Goal: Task Accomplishment & Management: Use online tool/utility

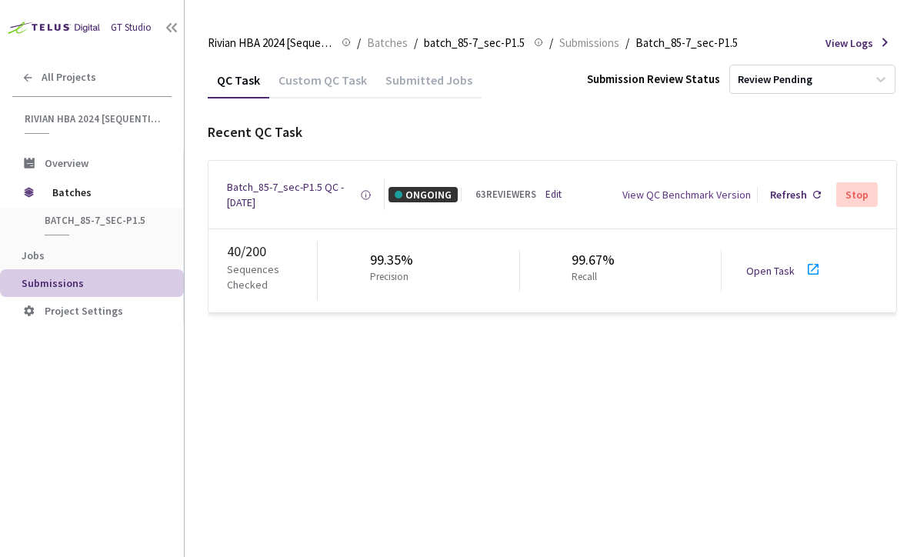
click at [775, 269] on div "Open Task" at bounding box center [775, 270] width 58 height 15
click at [269, 190] on div "Batch_85-7_sec-P1.5 QC - [DATE]" at bounding box center [293, 194] width 133 height 31
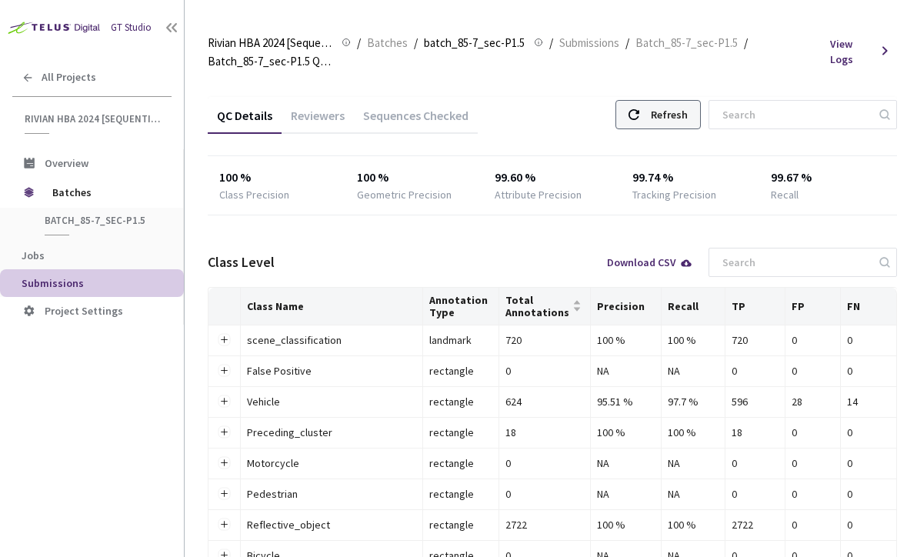
click at [688, 114] on div "Refresh" at bounding box center [669, 115] width 37 height 28
click at [314, 118] on div "Reviewers" at bounding box center [318, 121] width 72 height 26
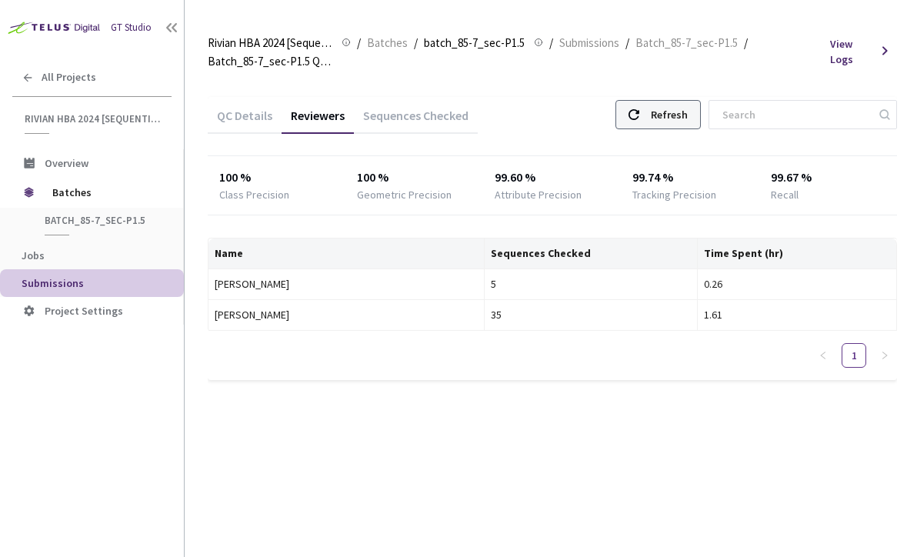
click at [688, 113] on div "Refresh" at bounding box center [669, 115] width 37 height 28
click at [672, 118] on div "Refresh" at bounding box center [669, 115] width 37 height 28
click at [672, 115] on div "Refresh" at bounding box center [669, 115] width 37 height 28
click at [682, 118] on div "Refresh" at bounding box center [669, 115] width 37 height 28
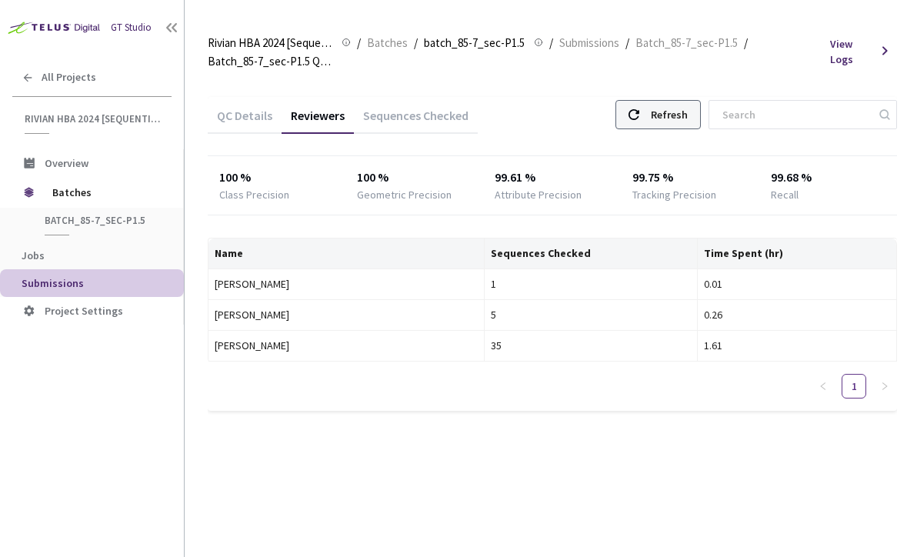
click at [680, 121] on div "Refresh" at bounding box center [669, 115] width 37 height 28
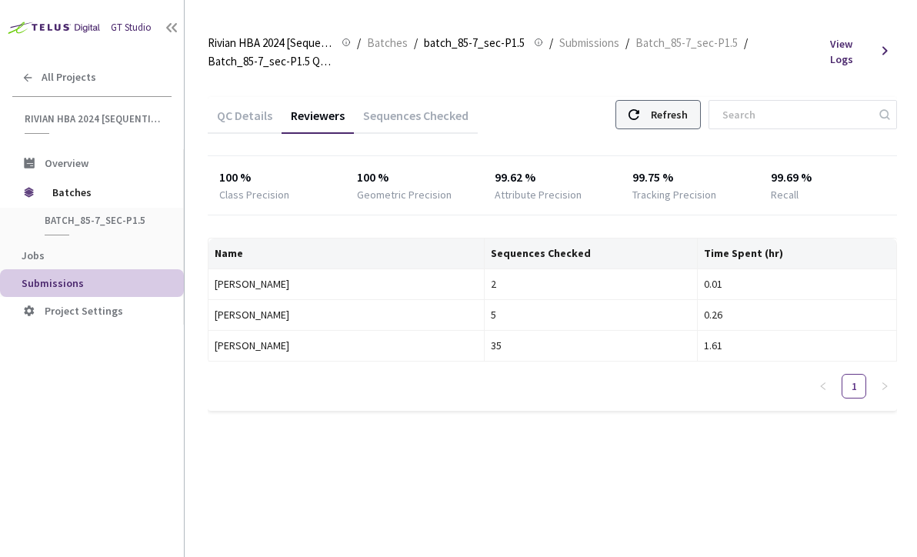
click at [688, 112] on div "Refresh" at bounding box center [669, 115] width 37 height 28
click at [671, 115] on div "Refresh" at bounding box center [669, 115] width 37 height 28
click at [674, 114] on div "Refresh" at bounding box center [669, 115] width 37 height 28
click at [682, 110] on div "Refresh" at bounding box center [669, 115] width 37 height 28
click at [684, 108] on div "Refresh" at bounding box center [669, 115] width 37 height 28
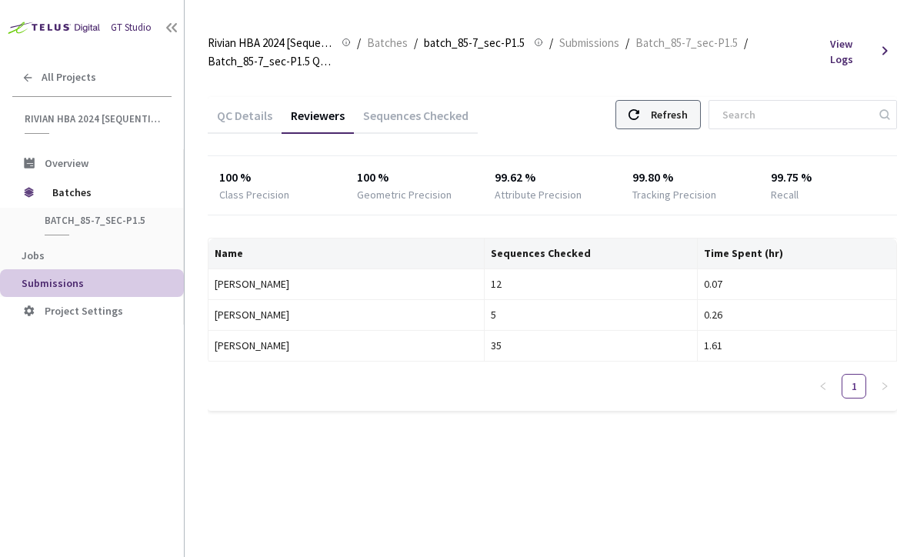
click at [686, 105] on div "Refresh" at bounding box center [669, 115] width 37 height 28
click at [686, 103] on div "Refresh" at bounding box center [669, 115] width 37 height 28
click at [683, 112] on div "Refresh" at bounding box center [669, 115] width 37 height 28
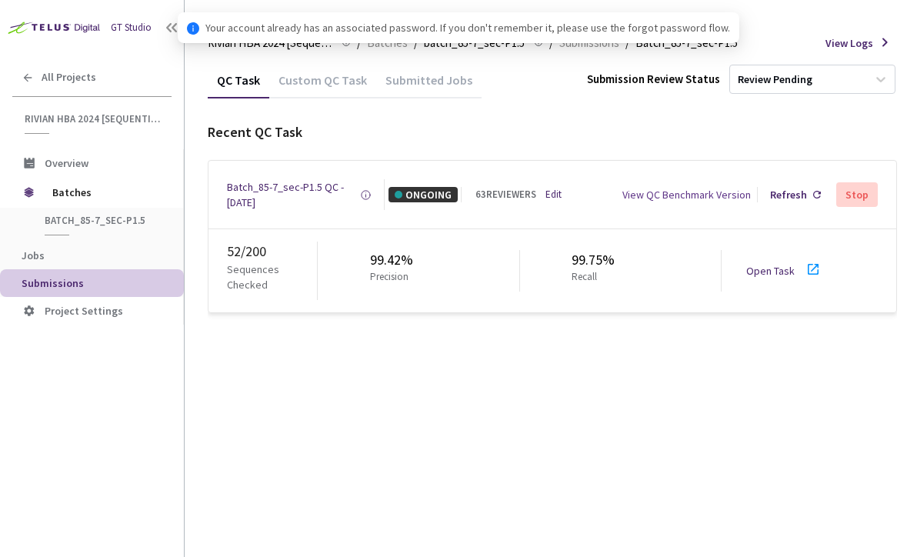
click at [777, 269] on link "Open Task" at bounding box center [770, 271] width 48 height 14
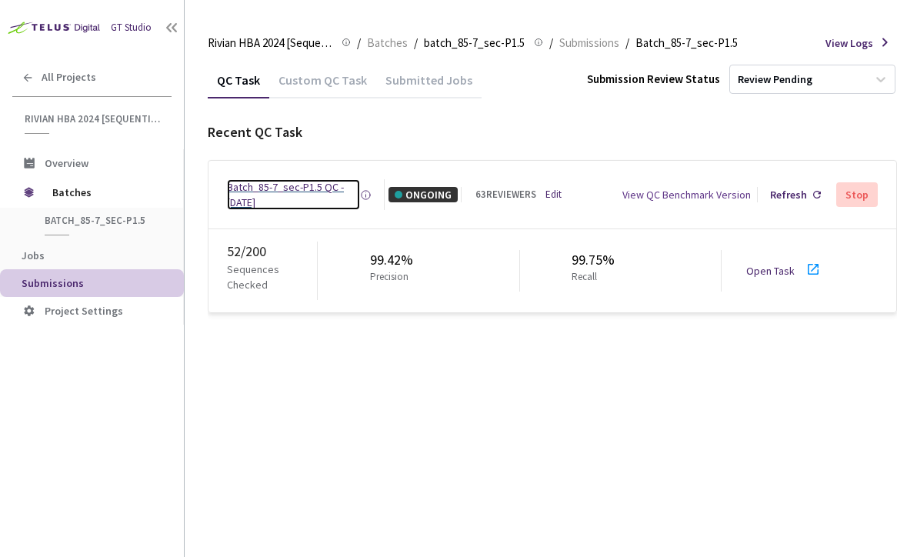
click at [260, 190] on div "Batch_85-7_sec-P1.5 QC - [DATE]" at bounding box center [293, 194] width 133 height 31
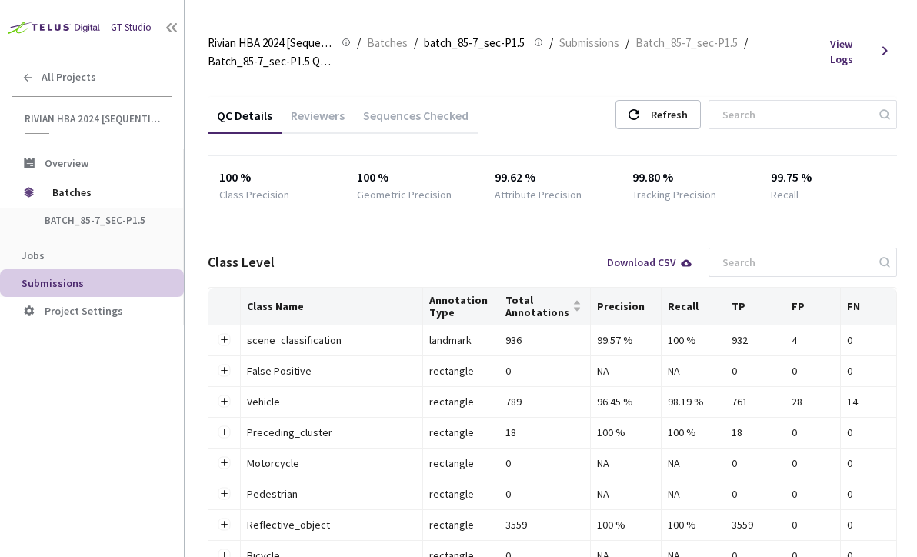
click at [322, 115] on div "Reviewers" at bounding box center [318, 121] width 72 height 26
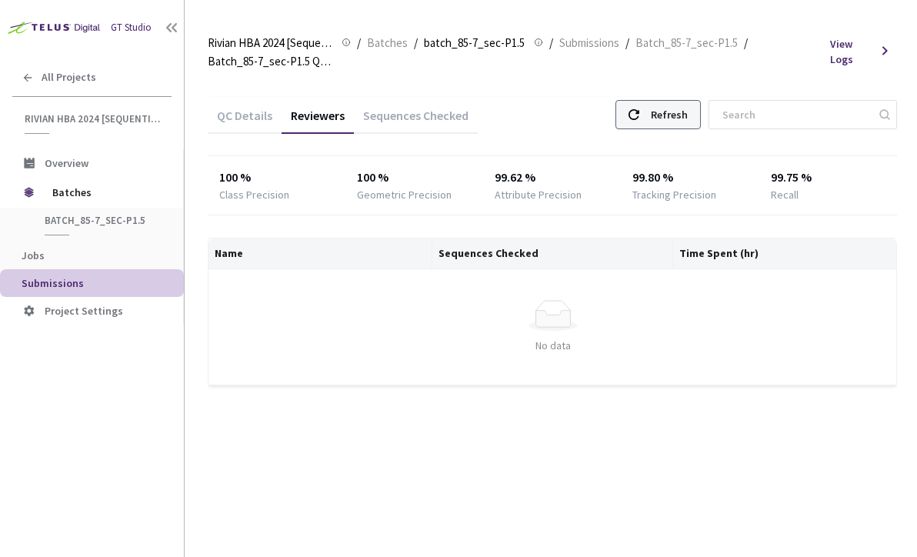
click at [675, 108] on div "Refresh" at bounding box center [669, 115] width 37 height 28
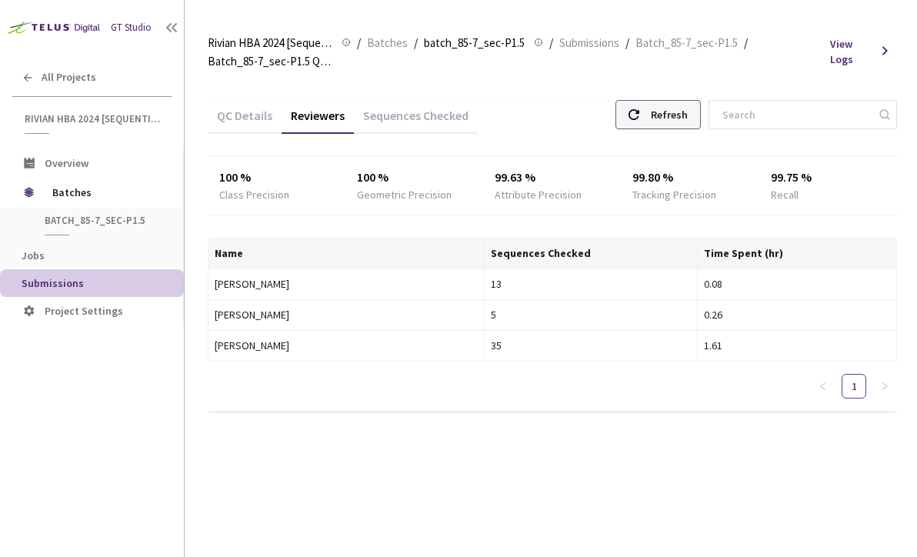
click at [664, 117] on div "Refresh" at bounding box center [658, 114] width 85 height 29
click at [677, 118] on div "Refresh" at bounding box center [669, 115] width 37 height 28
click at [679, 117] on div "Refresh" at bounding box center [669, 115] width 37 height 28
click at [680, 115] on div "Refresh" at bounding box center [669, 115] width 37 height 28
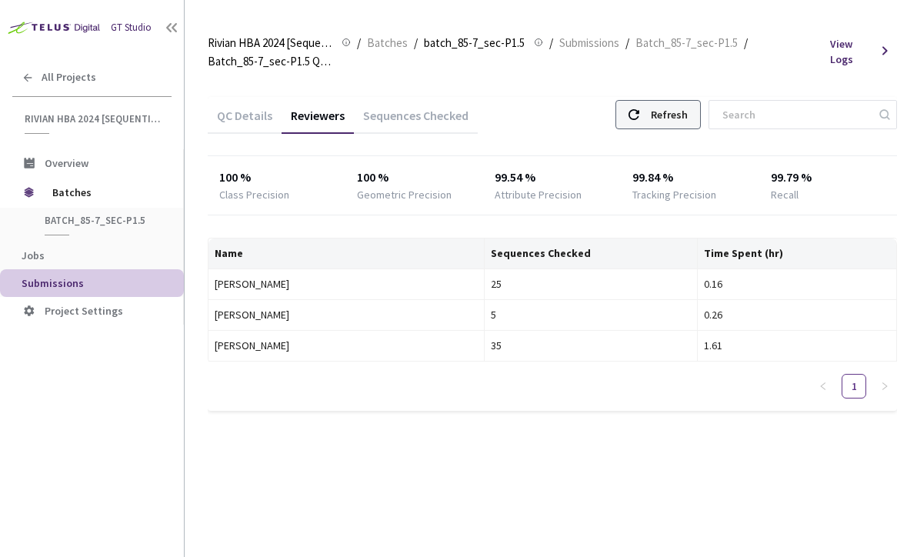
drag, startPoint x: 669, startPoint y: 106, endPoint x: 667, endPoint y: 118, distance: 11.6
click at [667, 118] on div "Refresh" at bounding box center [658, 114] width 85 height 29
click at [686, 115] on div "Refresh" at bounding box center [669, 115] width 37 height 28
click at [682, 120] on div "Refresh" at bounding box center [669, 115] width 37 height 28
click at [662, 115] on div "Refresh" at bounding box center [658, 114] width 85 height 29
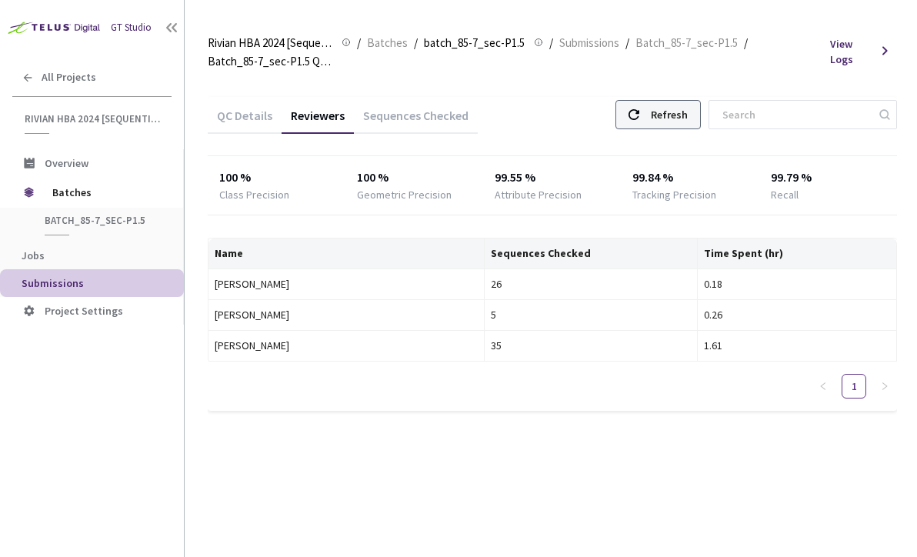
click at [664, 115] on div "Refresh" at bounding box center [658, 114] width 85 height 29
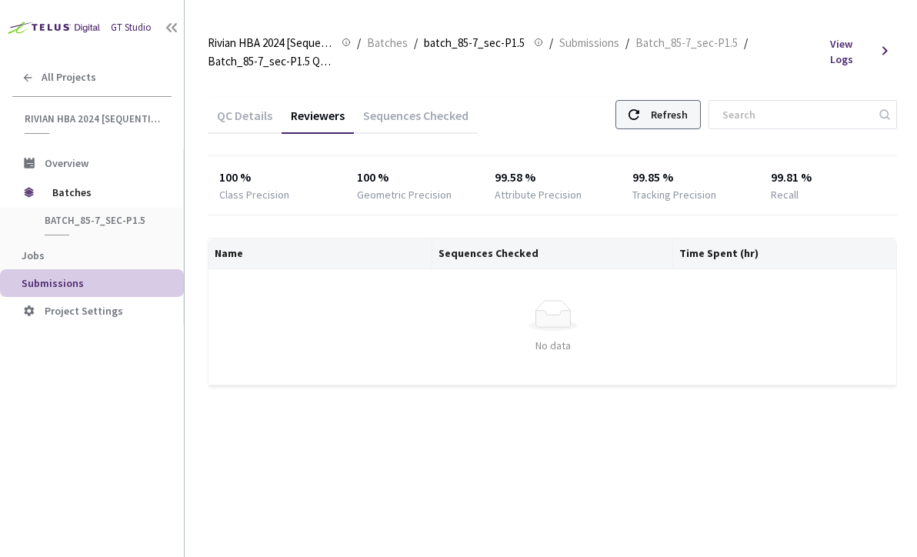
click at [685, 109] on div "Refresh" at bounding box center [669, 115] width 37 height 28
click at [684, 117] on div "Refresh" at bounding box center [669, 115] width 37 height 28
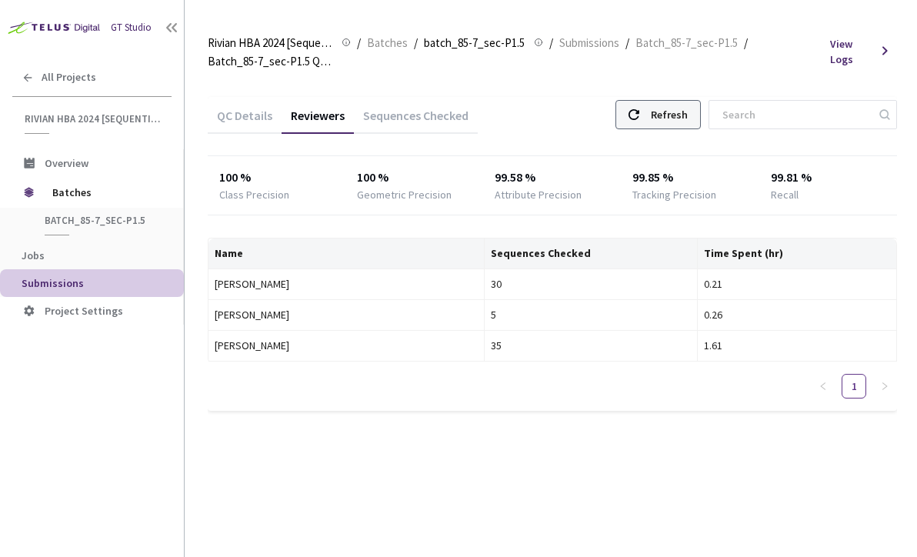
click at [684, 117] on div "Refresh" at bounding box center [669, 115] width 37 height 28
click at [674, 118] on div "Refresh" at bounding box center [669, 115] width 37 height 28
click at [678, 115] on div "Refresh" at bounding box center [669, 115] width 37 height 28
click at [688, 115] on div "Refresh" at bounding box center [669, 115] width 37 height 28
click at [669, 123] on div "Refresh" at bounding box center [658, 114] width 85 height 29
